Goal: Ask a question

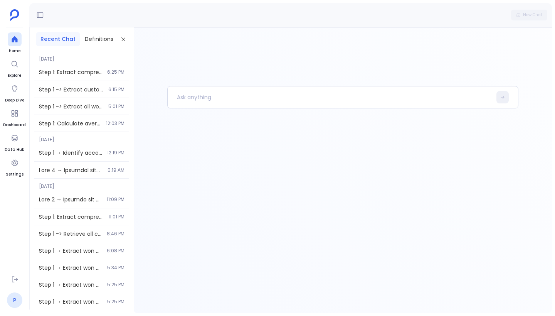
click at [19, 302] on link "P" at bounding box center [14, 299] width 15 height 15
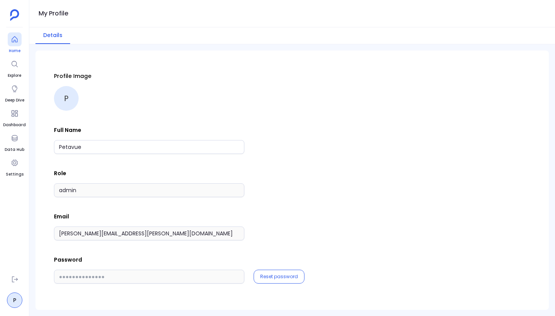
click at [8, 41] on div at bounding box center [15, 39] width 14 height 14
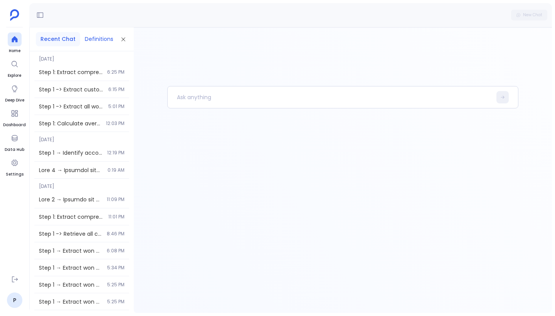
click at [102, 39] on button "Definitions" at bounding box center [99, 39] width 38 height 14
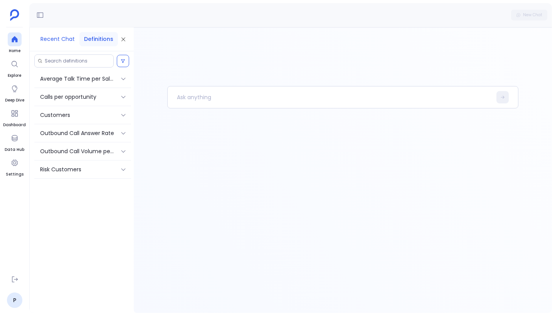
click at [54, 39] on button "Recent Chat" at bounding box center [58, 39] width 44 height 14
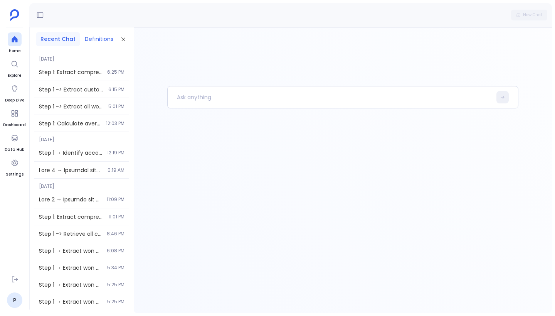
click at [94, 37] on button "Definitions" at bounding box center [99, 39] width 38 height 14
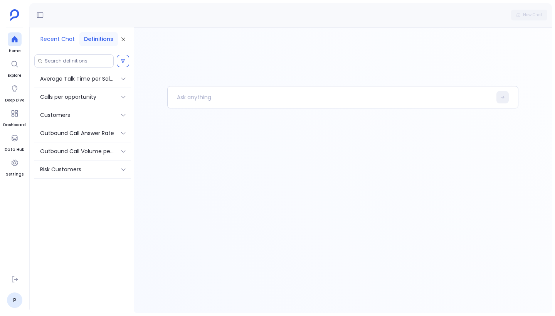
click at [62, 36] on button "Recent Chat" at bounding box center [58, 39] width 44 height 14
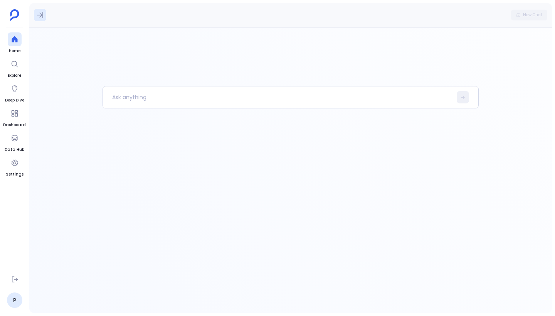
click at [38, 15] on icon at bounding box center [40, 15] width 6 height 6
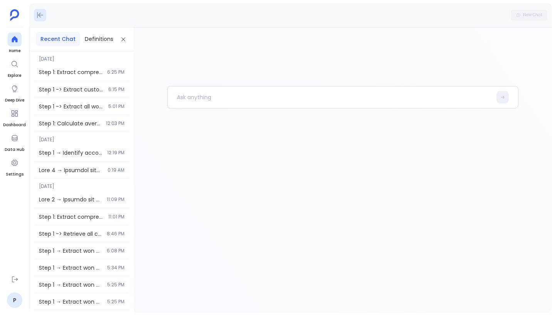
click at [38, 15] on icon at bounding box center [40, 15] width 8 height 8
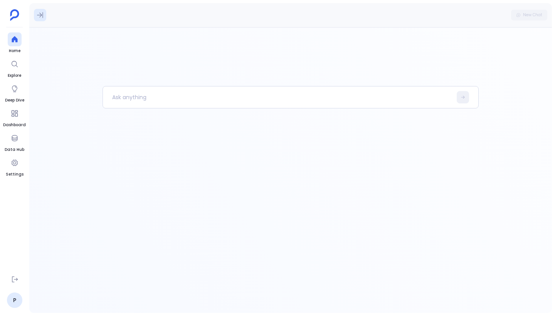
click at [38, 15] on icon at bounding box center [40, 15] width 6 height 6
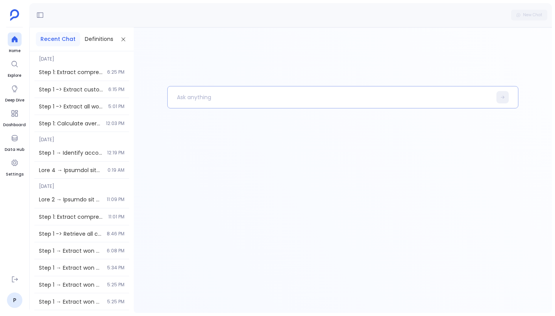
click at [237, 101] on p at bounding box center [330, 97] width 324 height 20
click at [102, 39] on button "Definitions" at bounding box center [99, 39] width 38 height 14
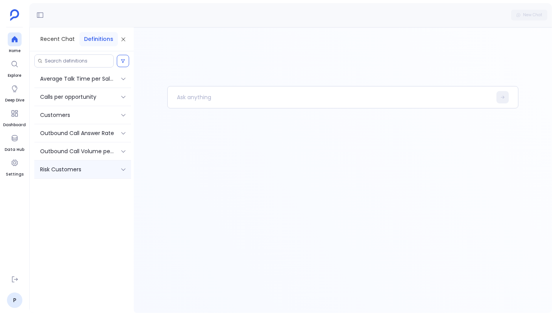
click at [117, 169] on div "Risk Customers" at bounding box center [82, 169] width 97 height 18
click at [65, 183] on p "List of customers at risk" at bounding box center [82, 183] width 91 height 6
click at [95, 168] on div "Risk Customers" at bounding box center [77, 169] width 74 height 8
click at [67, 43] on button "Recent Chat" at bounding box center [58, 39] width 44 height 14
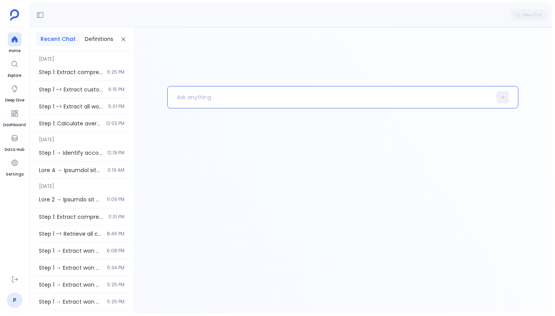
click at [205, 94] on p at bounding box center [330, 97] width 324 height 20
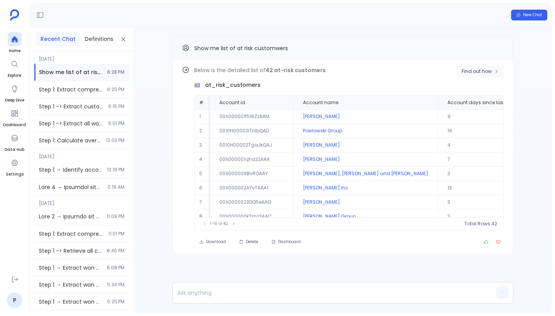
click at [485, 67] on button "Find out how" at bounding box center [480, 72] width 47 height 12
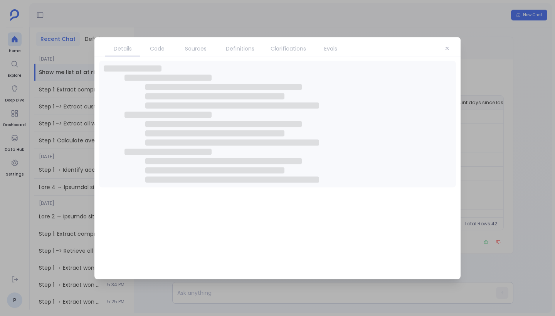
click at [165, 49] on span "Code" at bounding box center [157, 48] width 27 height 8
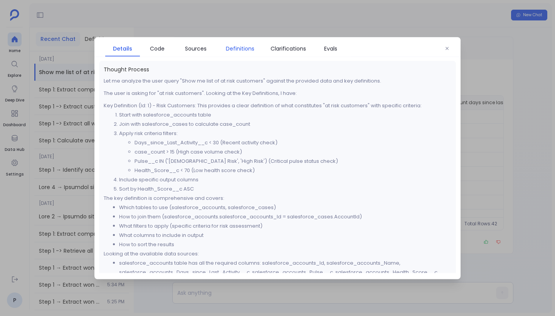
click at [241, 45] on span "Definitions" at bounding box center [240, 48] width 29 height 8
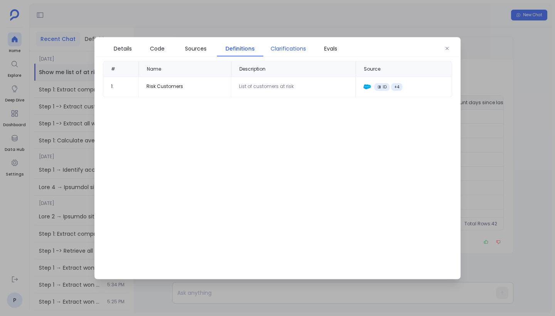
click at [285, 48] on span "Clarifications" at bounding box center [288, 48] width 35 height 8
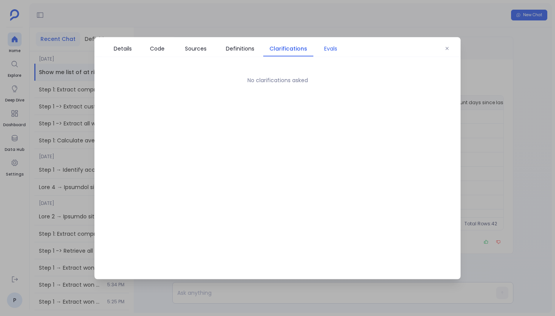
click at [339, 51] on span "Evals" at bounding box center [330, 48] width 27 height 8
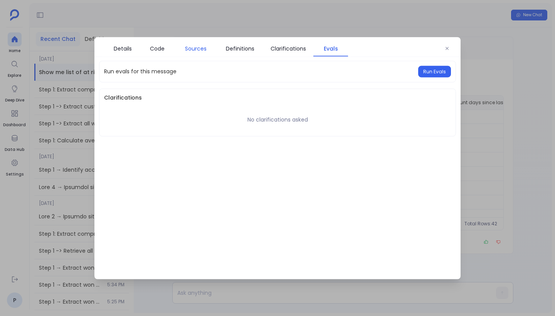
click at [197, 48] on span "Sources" at bounding box center [196, 48] width 22 height 8
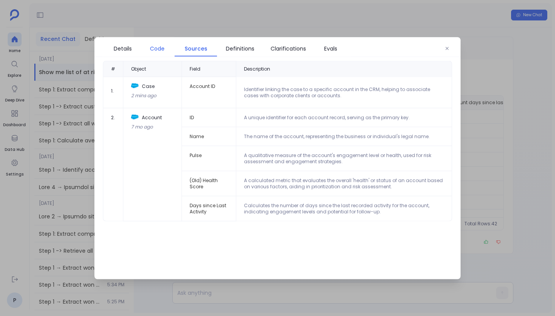
click at [161, 44] on span "Code" at bounding box center [157, 48] width 15 height 8
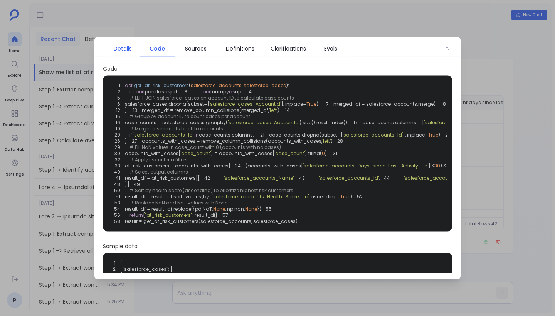
click at [121, 49] on span "Details" at bounding box center [123, 48] width 18 height 8
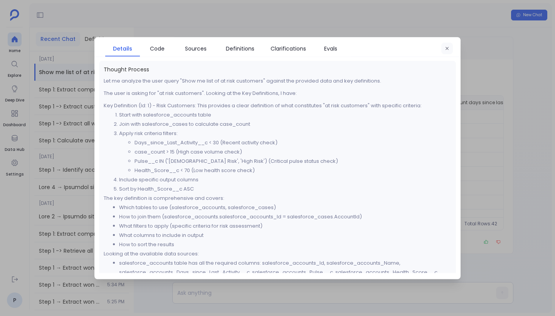
click at [447, 44] on button "button" at bounding box center [448, 48] width 12 height 12
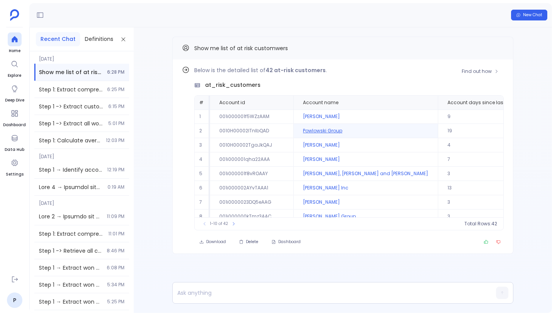
click at [314, 129] on td "Powlowski Group" at bounding box center [365, 131] width 145 height 14
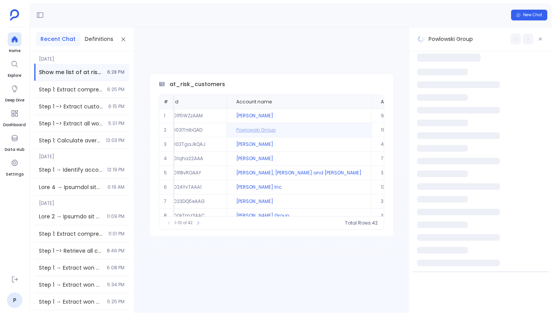
scroll to position [0, 32]
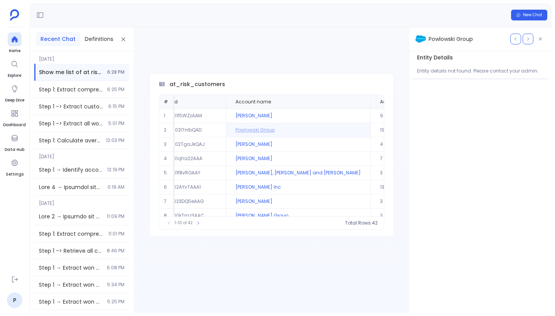
click at [476, 76] on div "Entity Details Entity details not found. Please contact your admin." at bounding box center [481, 65] width 137 height 29
click at [528, 39] on icon "button" at bounding box center [528, 39] width 5 height 5
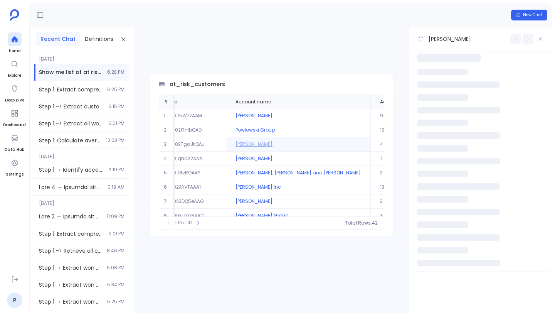
click at [519, 38] on div at bounding box center [516, 39] width 11 height 11
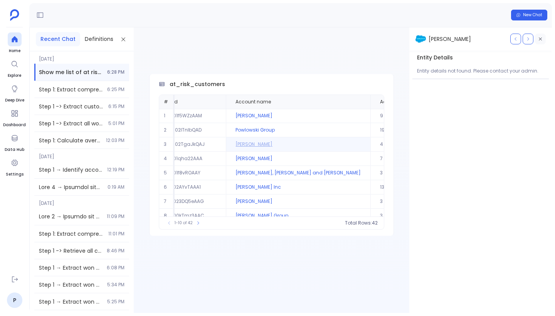
click at [543, 39] on button "button" at bounding box center [540, 39] width 11 height 11
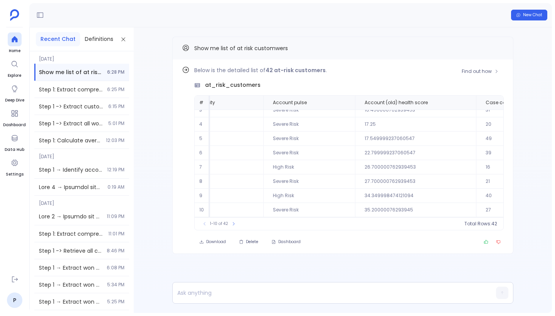
scroll to position [37, 0]
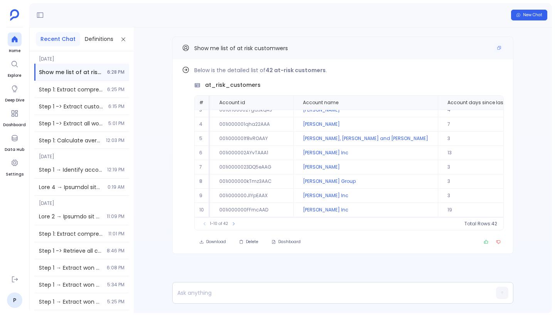
click at [268, 49] on span "Show me list of at risk customwers" at bounding box center [241, 48] width 94 height 8
click at [267, 294] on p at bounding box center [328, 292] width 311 height 11
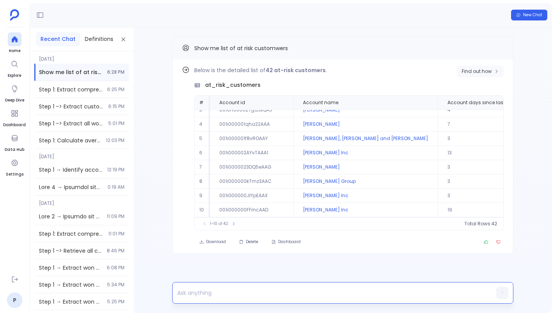
click at [470, 68] on span "Find out how" at bounding box center [477, 71] width 30 height 6
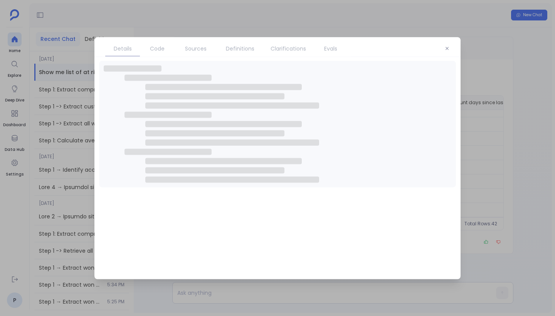
click at [243, 47] on span "Definitions" at bounding box center [240, 48] width 29 height 8
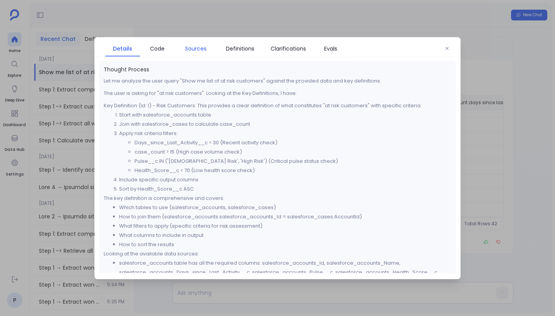
click at [202, 49] on span "Sources" at bounding box center [196, 48] width 22 height 8
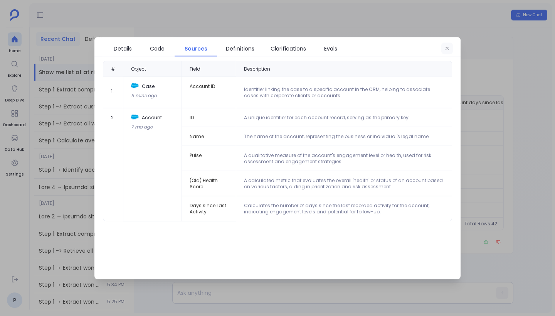
click at [448, 48] on icon "button" at bounding box center [447, 48] width 5 height 5
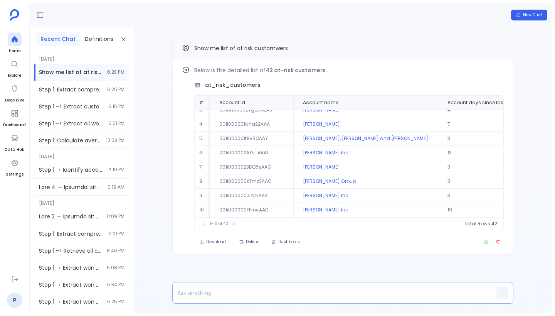
click at [252, 293] on p at bounding box center [328, 292] width 311 height 11
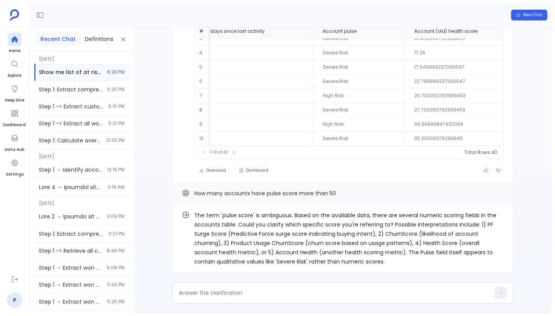
scroll to position [37, 257]
click at [255, 295] on textarea at bounding box center [334, 293] width 311 height 8
click at [400, 250] on p "The term 'pulse score' is ambiguous. Based on the available data, there are sev…" at bounding box center [349, 239] width 310 height 56
copy p "Pulse"
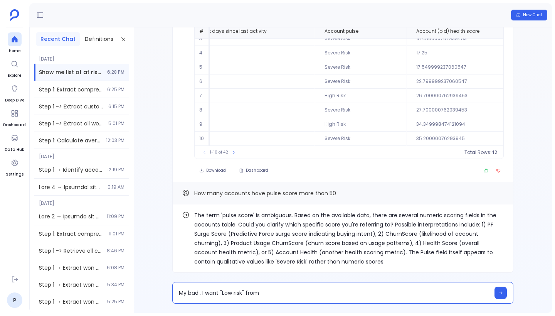
click at [309, 290] on textarea "My bad.. I want "Low risk" from" at bounding box center [334, 293] width 311 height 8
type textarea "My bad.. I want "Low risk" from Pulse field"
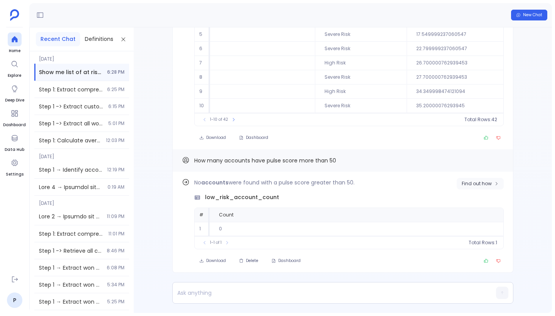
click at [477, 183] on span "Find out how" at bounding box center [477, 183] width 30 height 6
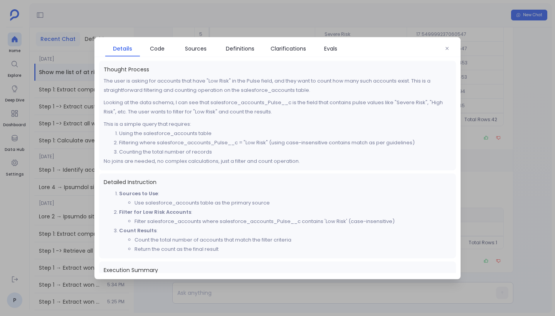
click at [236, 57] on div "Details Code Sources Definitions Clarifications Evals Thought Process The user …" at bounding box center [277, 158] width 366 height 242
click at [190, 43] on link "Sources" at bounding box center [196, 48] width 42 height 16
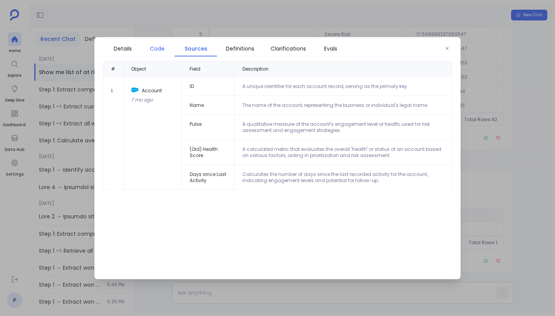
click at [163, 44] on span "Code" at bounding box center [157, 48] width 15 height 8
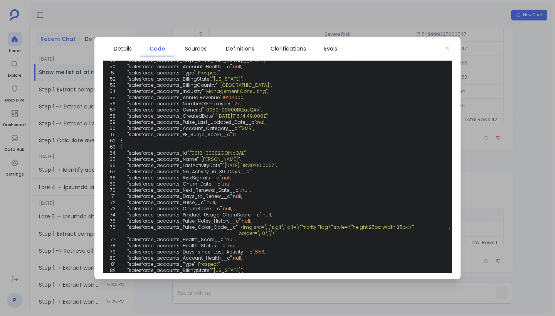
scroll to position [524, 0]
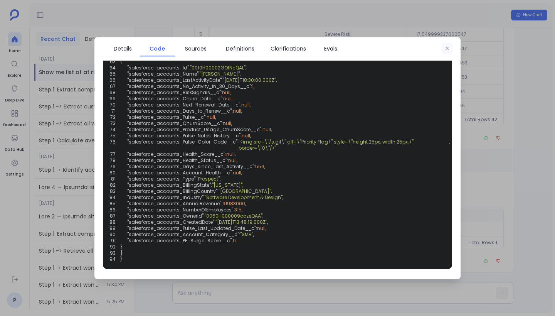
click at [451, 47] on button "button" at bounding box center [448, 48] width 12 height 12
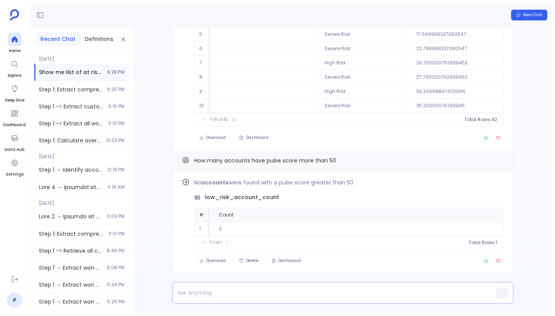
click at [233, 291] on p at bounding box center [328, 292] width 311 height 11
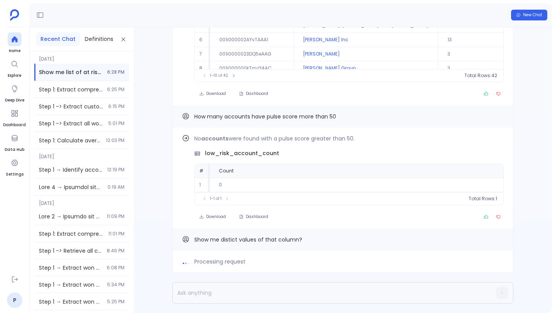
scroll to position [0, 0]
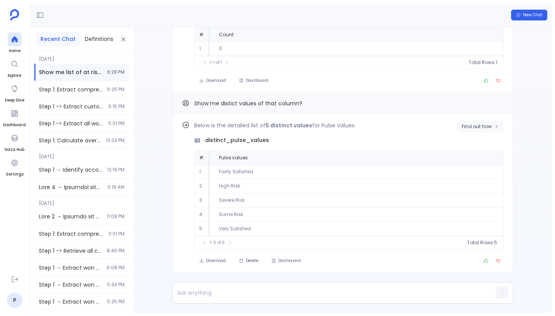
click at [468, 125] on span "Find out how" at bounding box center [477, 126] width 30 height 6
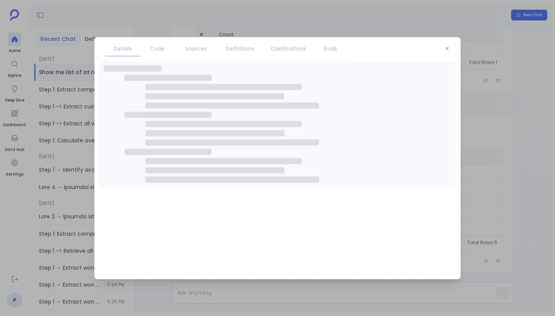
click at [161, 47] on span "Code" at bounding box center [157, 48] width 15 height 8
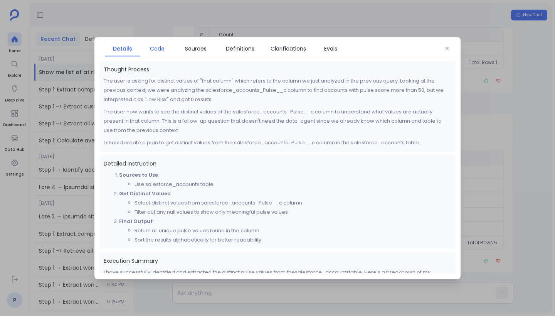
click at [161, 47] on span "Code" at bounding box center [157, 48] width 15 height 8
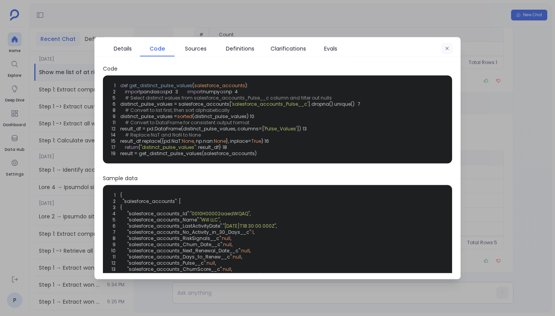
click at [448, 47] on icon "button" at bounding box center [447, 48] width 5 height 5
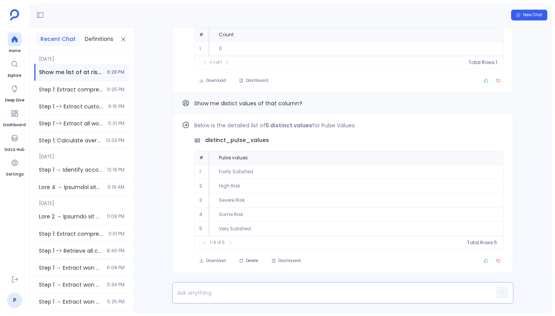
click at [226, 290] on p at bounding box center [328, 292] width 311 height 11
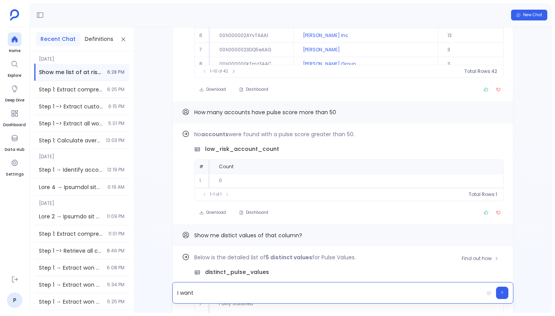
scroll to position [-133, 0]
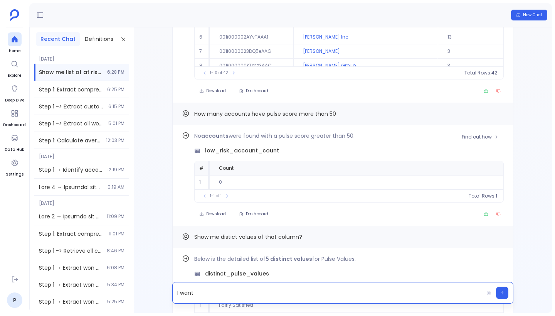
click at [245, 150] on span "low_risk_account_count" at bounding box center [242, 151] width 74 height 8
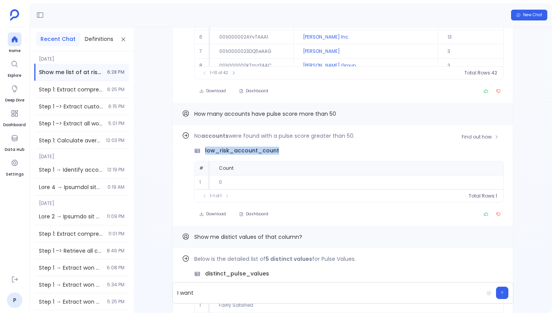
click at [245, 150] on span "low_risk_account_count" at bounding box center [242, 151] width 74 height 8
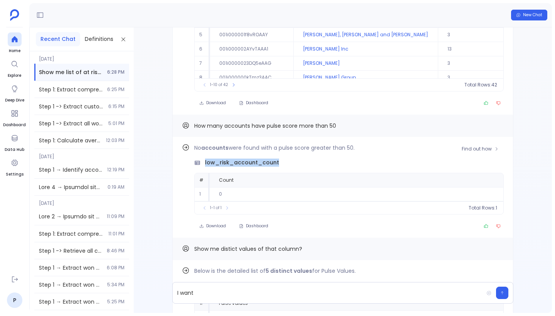
scroll to position [-147, 0]
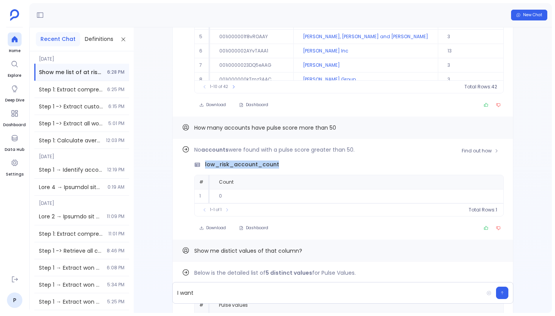
click at [261, 165] on span "low_risk_account_count" at bounding box center [242, 164] width 74 height 8
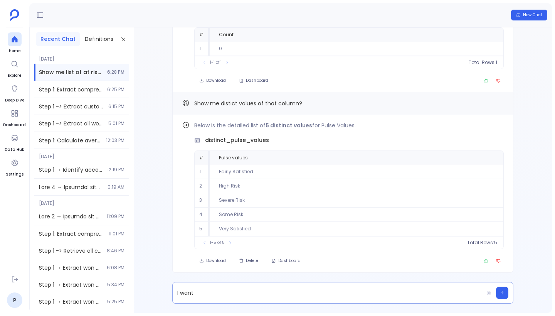
click at [196, 293] on p "I want" at bounding box center [328, 292] width 311 height 11
click at [178, 291] on p "low_risk_account_count" at bounding box center [328, 292] width 311 height 11
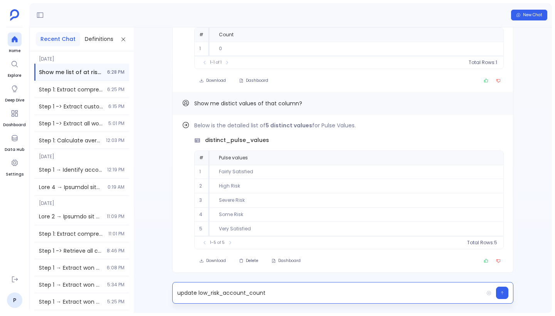
click at [282, 295] on p "update low_risk_account_count" at bounding box center [328, 292] width 311 height 11
drag, startPoint x: 219, startPoint y: 229, endPoint x: 256, endPoint y: 229, distance: 37.0
click at [256, 229] on td "Very Satisfied" at bounding box center [357, 229] width 294 height 14
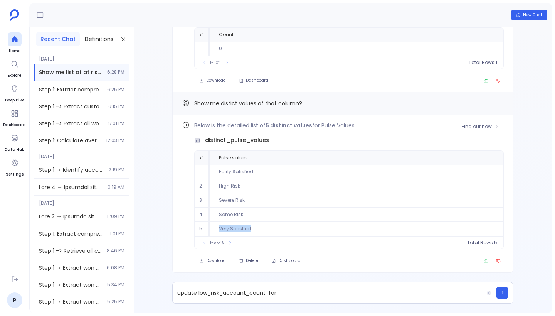
copy td "Very Satisfied"
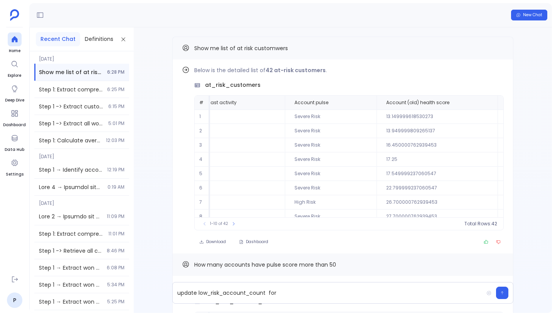
scroll to position [37, 287]
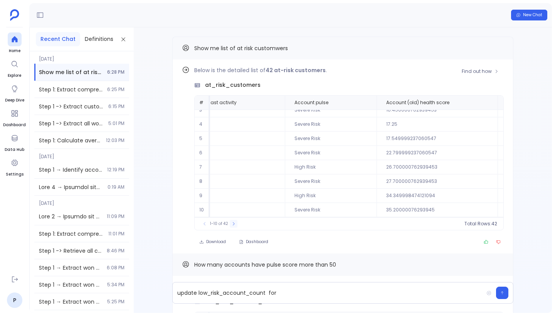
click at [233, 223] on icon at bounding box center [233, 223] width 5 height 5
click at [234, 223] on icon at bounding box center [236, 223] width 5 height 5
click at [234, 223] on button at bounding box center [238, 224] width 8 height 8
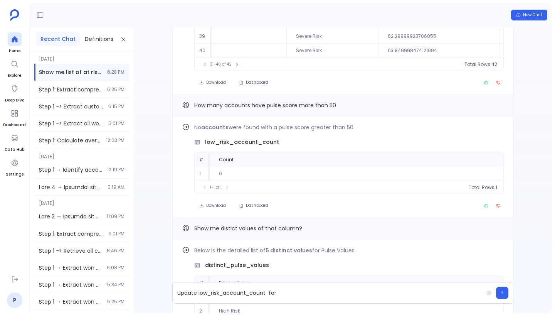
scroll to position [0, 0]
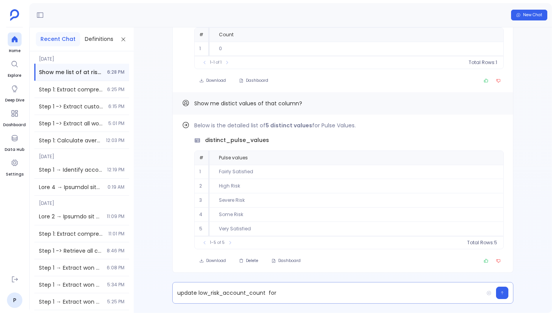
click at [298, 292] on p "update low_risk_account_count for" at bounding box center [328, 292] width 311 height 11
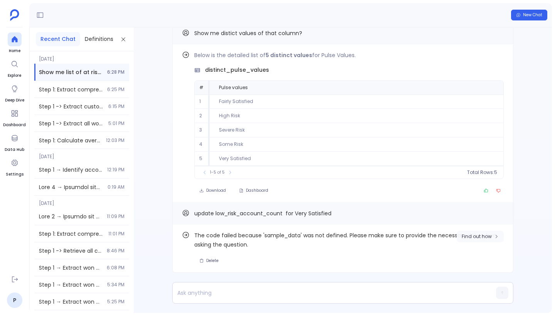
click at [482, 236] on span "Find out how" at bounding box center [477, 236] width 30 height 6
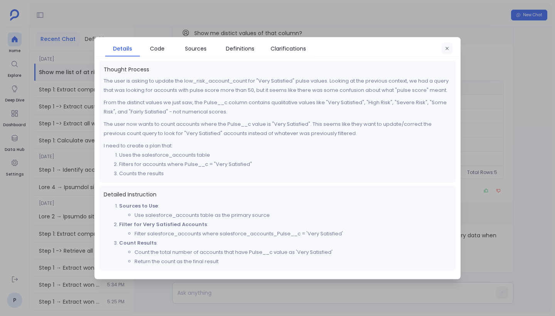
click at [448, 48] on icon "button" at bounding box center [447, 48] width 5 height 5
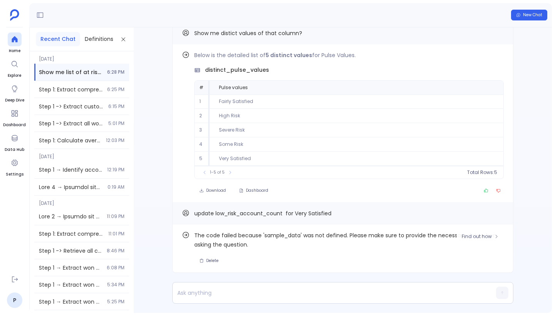
click at [250, 236] on span "The code failed because 'sample_data' was not defined. Please make sure to prov…" at bounding box center [349, 240] width 310 height 19
click at [298, 38] on p "Show me distict values of that column?" at bounding box center [248, 33] width 108 height 10
click at [333, 2] on div "New Chat Recent Chat Definitions [DATE] Show me list of at risk customwers 6:28…" at bounding box center [292, 158] width 526 height 316
